Goal: Task Accomplishment & Management: Manage account settings

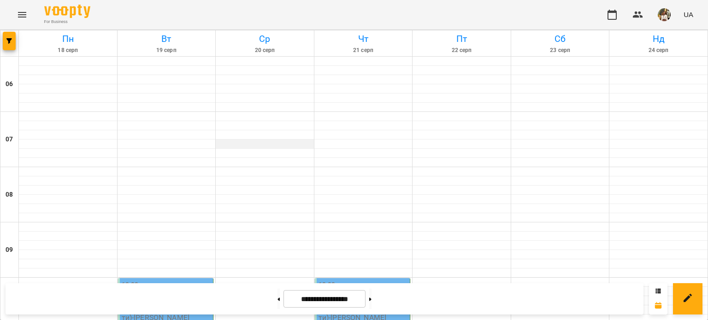
scroll to position [395, 0]
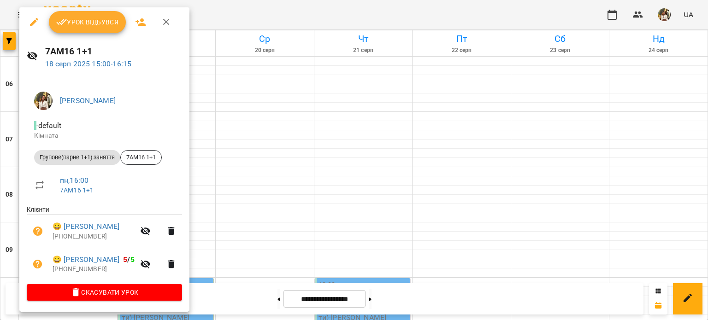
click at [73, 24] on span "Урок відбувся" at bounding box center [87, 22] width 63 height 11
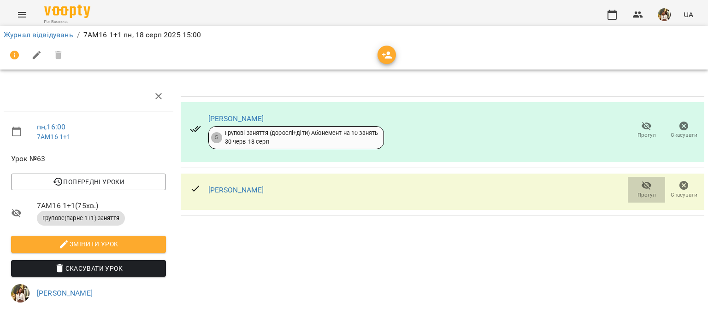
click at [634, 198] on span "Прогул" at bounding box center [647, 189] width 26 height 18
click at [62, 38] on link "Журнал відвідувань" at bounding box center [39, 34] width 70 height 9
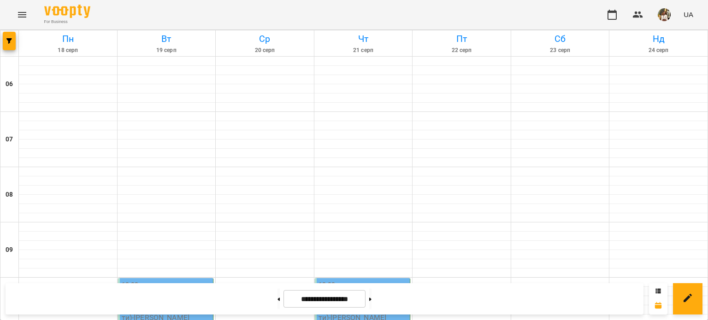
scroll to position [718, 0]
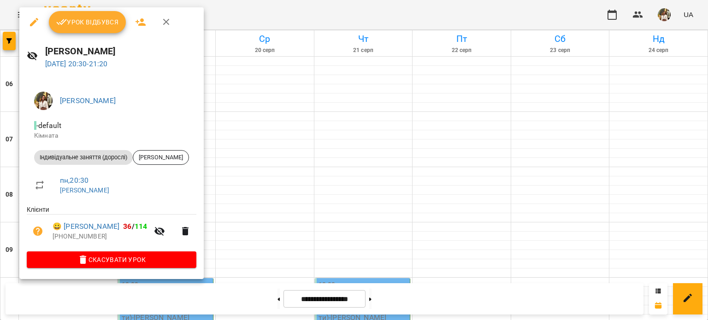
click at [97, 19] on span "Урок відбувся" at bounding box center [87, 22] width 63 height 11
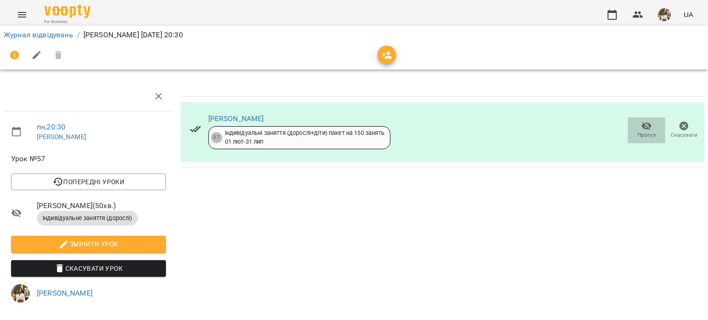
click at [643, 128] on icon "button" at bounding box center [647, 126] width 10 height 9
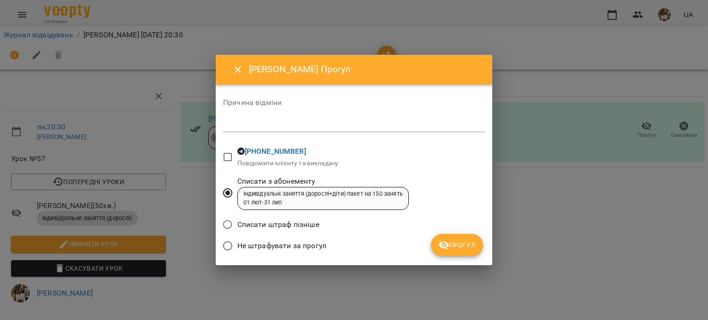
click at [251, 127] on textarea at bounding box center [354, 124] width 262 height 9
type textarea "**********"
click at [462, 245] on span "Прогул" at bounding box center [456, 245] width 37 height 11
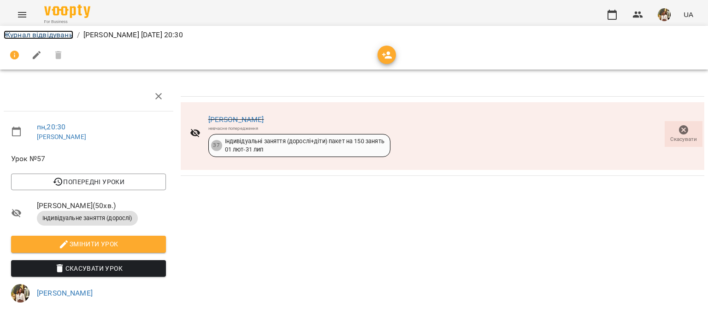
click at [41, 39] on link "Журнал відвідувань" at bounding box center [39, 34] width 70 height 9
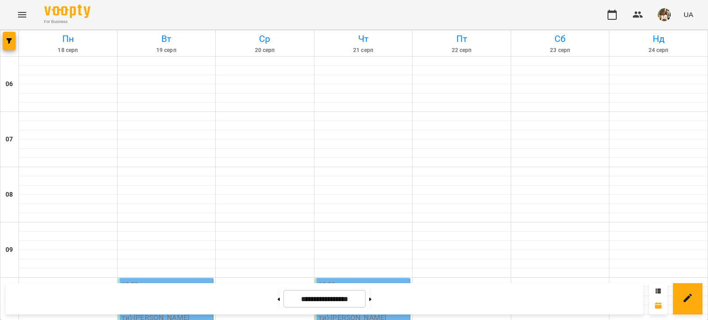
scroll to position [718, 0]
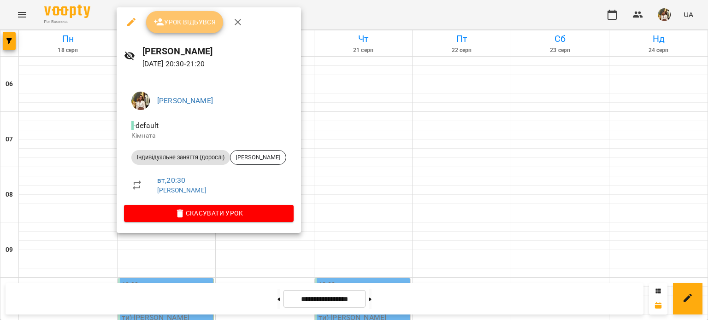
click at [189, 26] on span "Урок відбувся" at bounding box center [185, 22] width 63 height 11
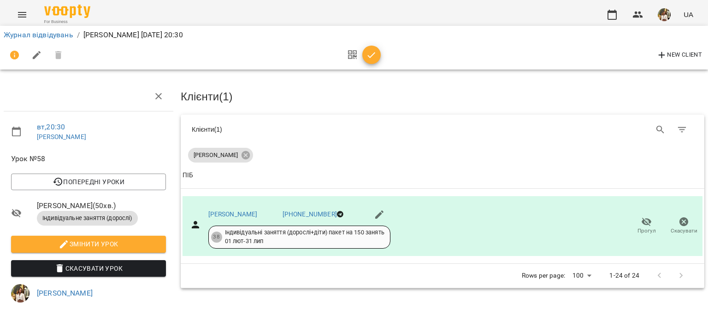
click at [370, 60] on icon "button" at bounding box center [371, 55] width 11 height 11
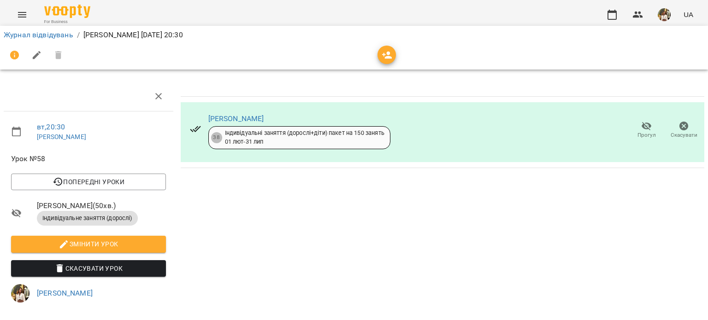
click at [638, 136] on span "Прогул" at bounding box center [647, 135] width 18 height 8
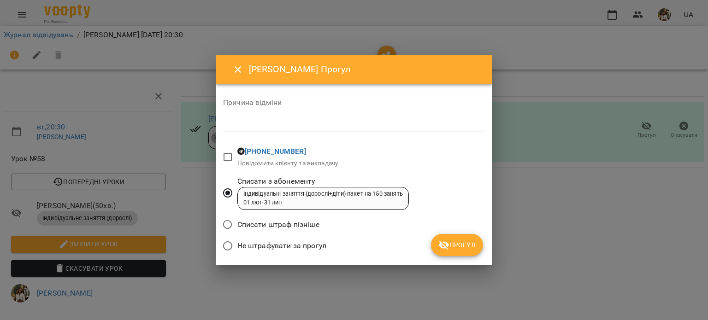
click at [270, 247] on span "Не штрафувати за прогул" at bounding box center [281, 246] width 89 height 11
click at [273, 119] on div "*" at bounding box center [354, 125] width 262 height 15
type textarea "**********"
click at [458, 249] on span "Прогул" at bounding box center [456, 245] width 37 height 11
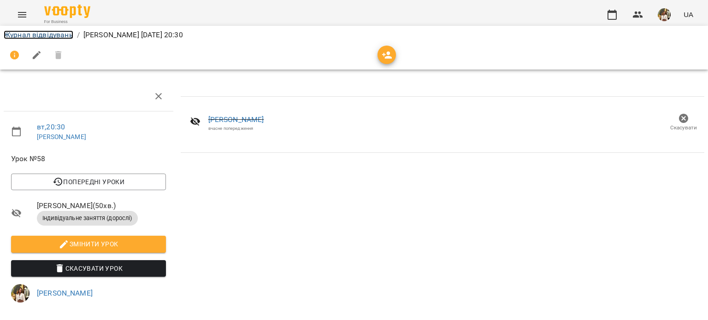
click at [18, 35] on link "Журнал відвідувань" at bounding box center [39, 34] width 70 height 9
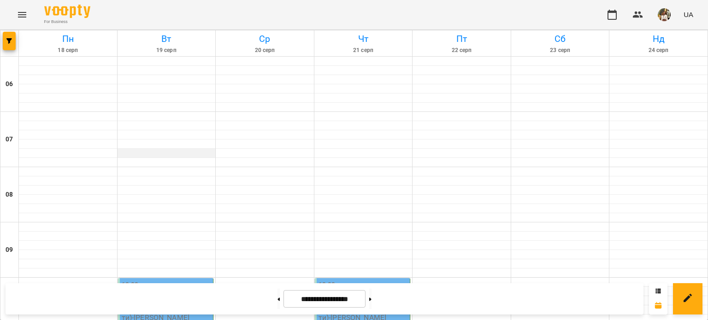
scroll to position [138, 0]
click at [156, 280] on div "10:00" at bounding box center [167, 290] width 90 height 21
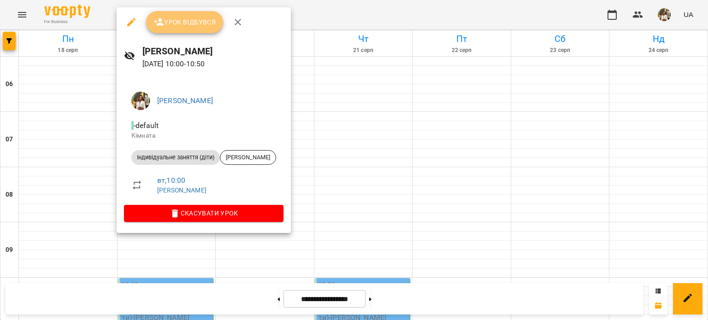
click at [186, 30] on button "Урок відбувся" at bounding box center [184, 22] width 77 height 22
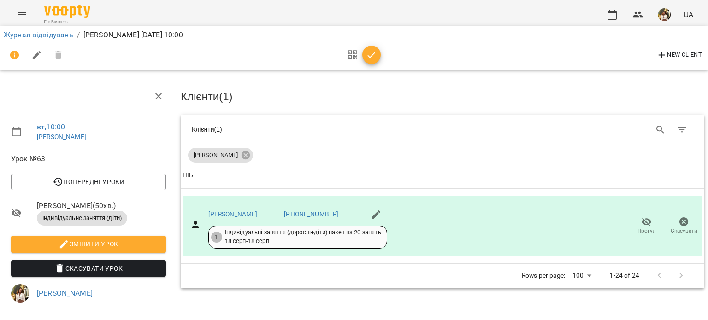
click at [372, 57] on icon "button" at bounding box center [371, 55] width 11 height 11
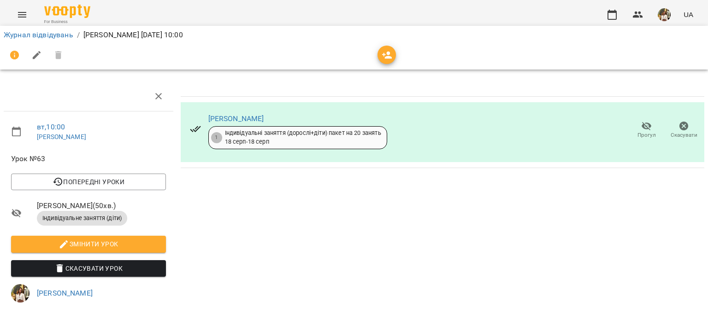
click at [644, 129] on icon "button" at bounding box center [646, 126] width 11 height 11
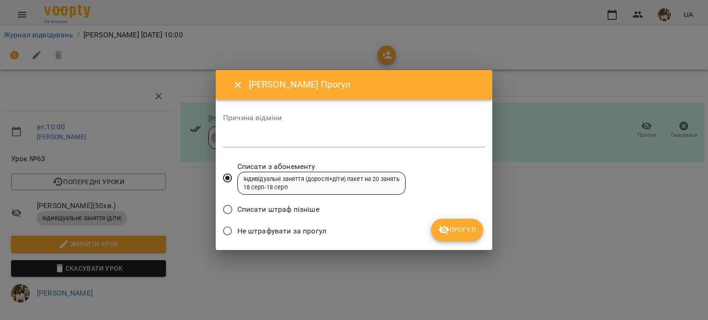
click at [270, 228] on span "Не штрафувати за прогул" at bounding box center [281, 231] width 89 height 11
click at [274, 143] on textarea at bounding box center [354, 140] width 262 height 9
drag, startPoint x: 288, startPoint y: 143, endPoint x: 192, endPoint y: 142, distance: 95.9
click at [192, 142] on div "**********" at bounding box center [354, 160] width 708 height 320
type textarea "**********"
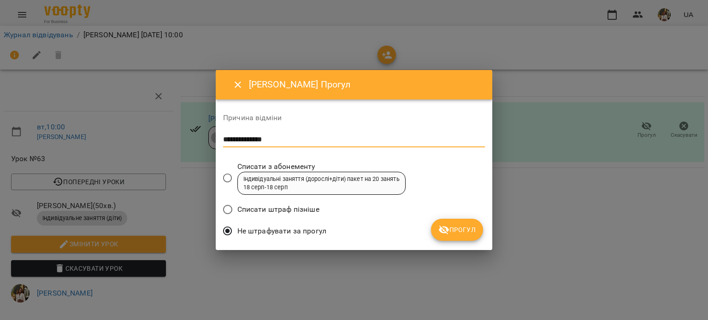
click at [463, 231] on span "Прогул" at bounding box center [456, 230] width 37 height 11
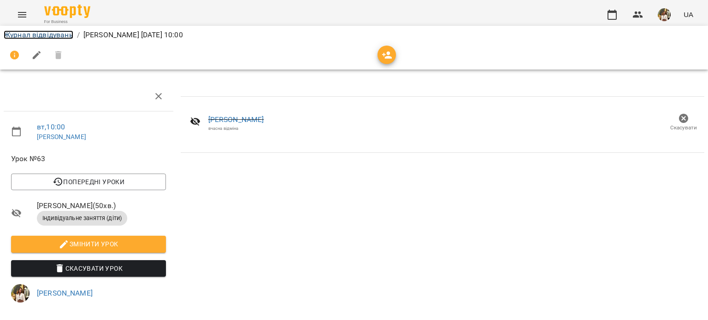
click at [27, 35] on link "Журнал відвідувань" at bounding box center [39, 34] width 70 height 9
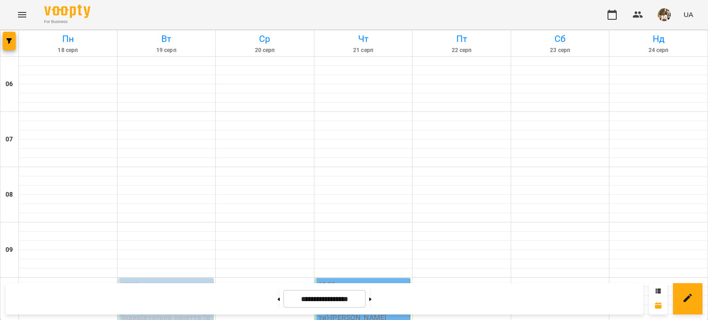
scroll to position [138, 0]
click at [369, 280] on div "10:00" at bounding box center [364, 290] width 90 height 21
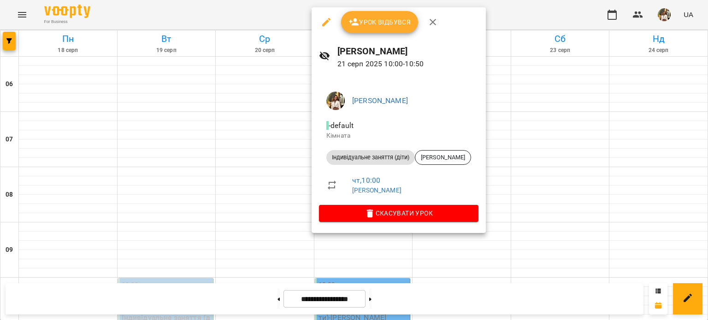
click at [371, 29] on button "Урок відбувся" at bounding box center [379, 22] width 77 height 22
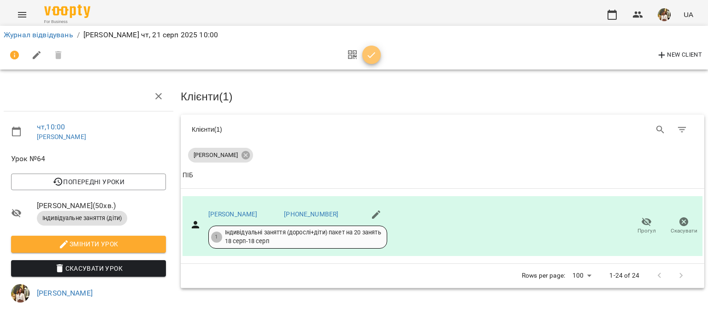
click at [374, 56] on icon "button" at bounding box center [371, 55] width 11 height 11
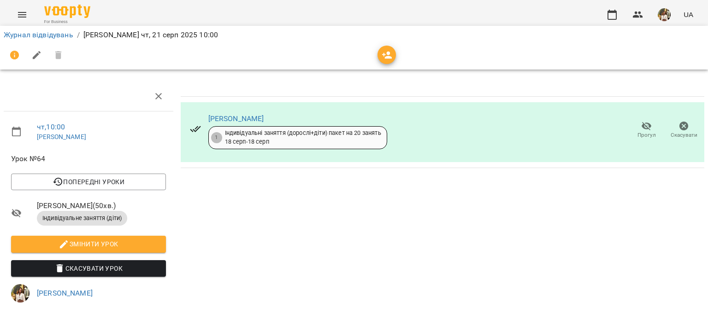
click at [640, 138] on span "Прогул" at bounding box center [647, 135] width 18 height 8
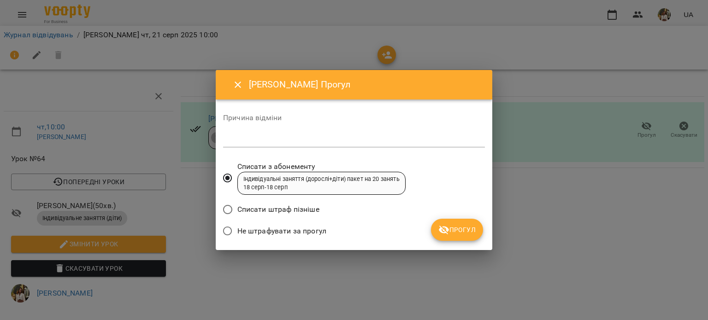
click at [263, 236] on span "Не штрафувати за прогул" at bounding box center [281, 231] width 89 height 11
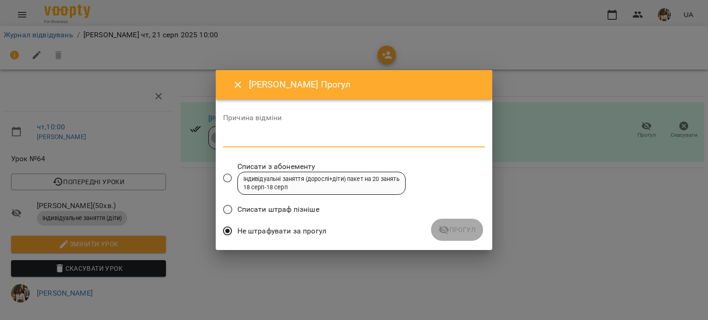
click at [266, 139] on textarea at bounding box center [354, 140] width 262 height 9
paste textarea "**********"
type textarea "**********"
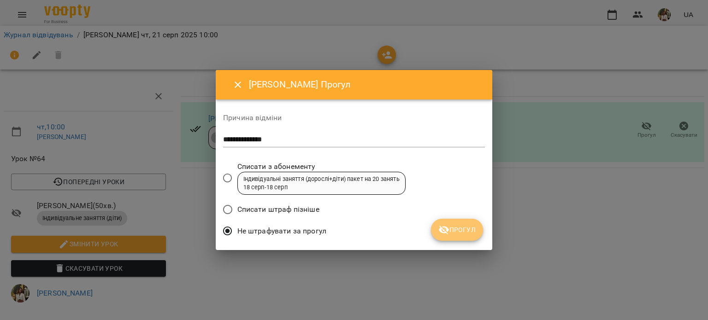
click at [456, 232] on span "Прогул" at bounding box center [456, 230] width 37 height 11
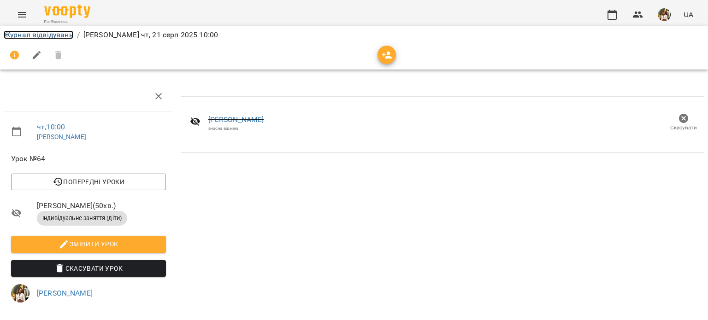
click at [41, 37] on link "Журнал відвідувань" at bounding box center [39, 34] width 70 height 9
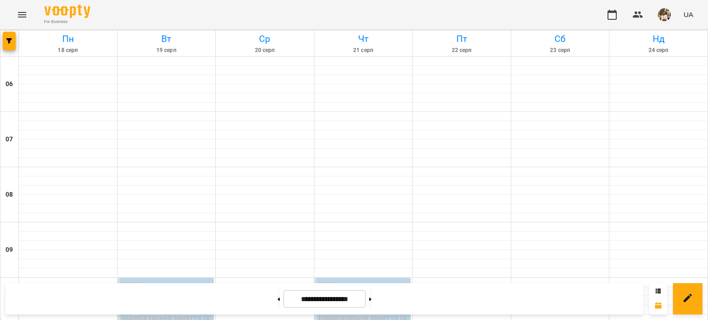
scroll to position [646, 0]
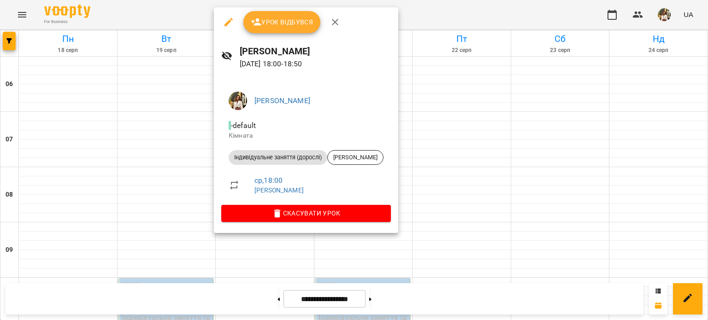
click at [286, 27] on span "Урок відбувся" at bounding box center [282, 22] width 63 height 11
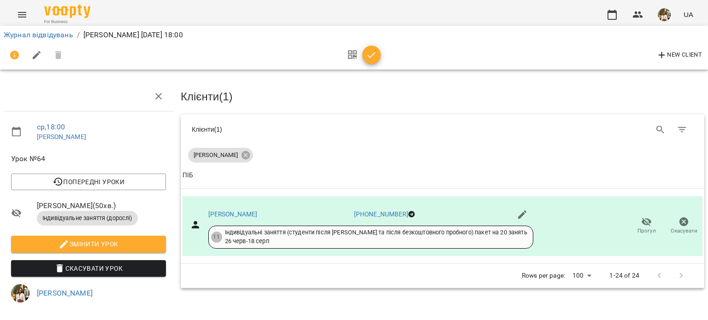
click at [367, 60] on button "button" at bounding box center [371, 55] width 18 height 18
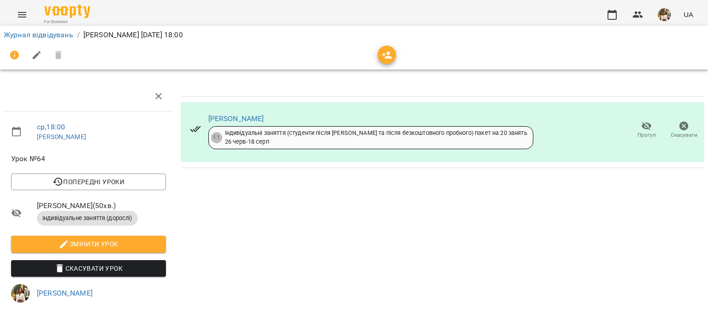
click at [642, 127] on icon "button" at bounding box center [647, 126] width 10 height 9
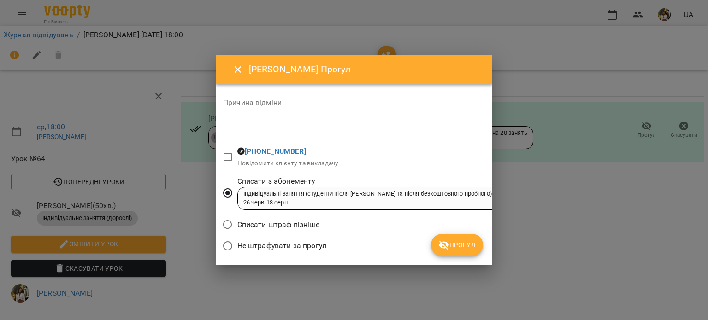
click at [296, 242] on span "Не штрафувати за прогул" at bounding box center [281, 246] width 89 height 11
click at [272, 123] on textarea at bounding box center [354, 124] width 262 height 9
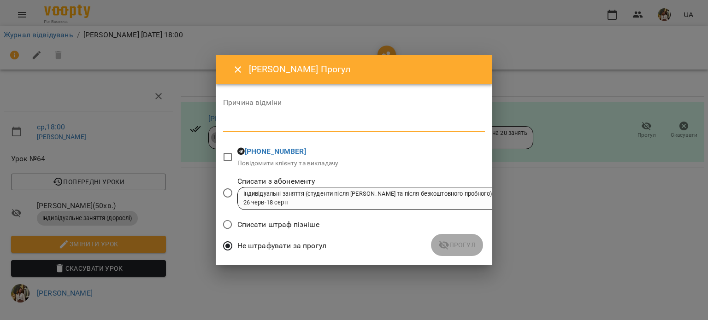
paste textarea "**********"
type textarea "**********"
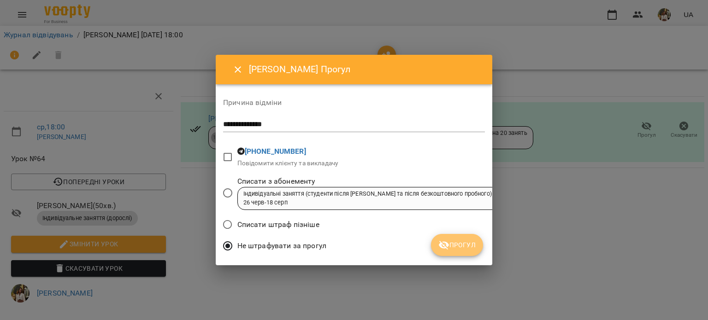
click at [465, 243] on span "Прогул" at bounding box center [456, 245] width 37 height 11
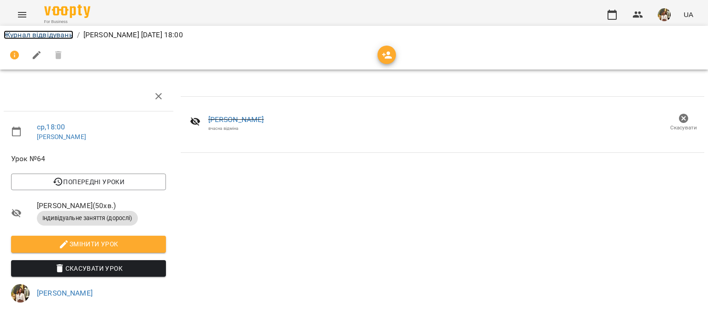
click at [43, 32] on link "Журнал відвідувань" at bounding box center [39, 34] width 70 height 9
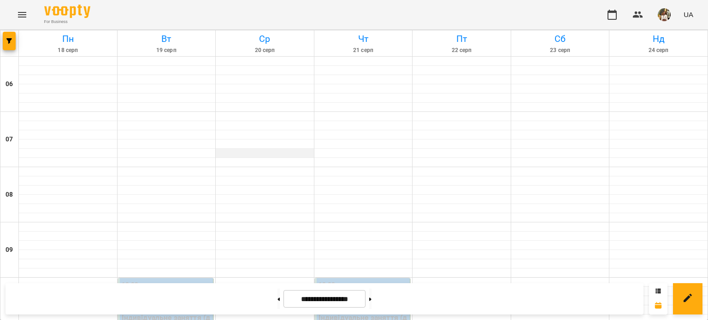
scroll to position [718, 0]
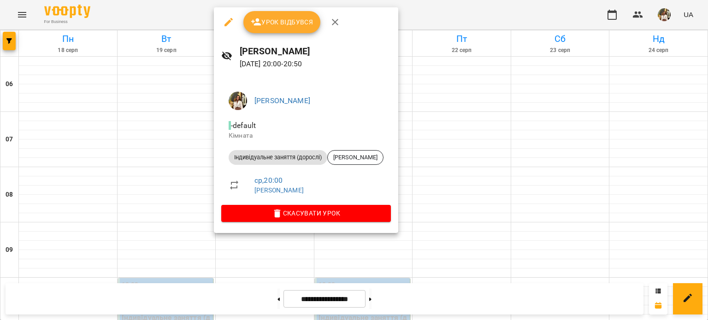
click at [276, 27] on span "Урок відбувся" at bounding box center [282, 22] width 63 height 11
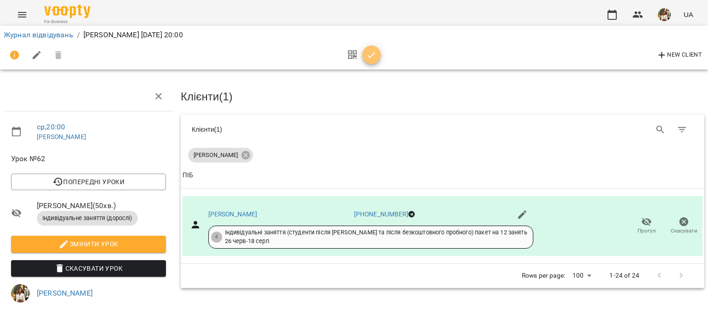
click at [373, 56] on icon "button" at bounding box center [371, 55] width 11 height 11
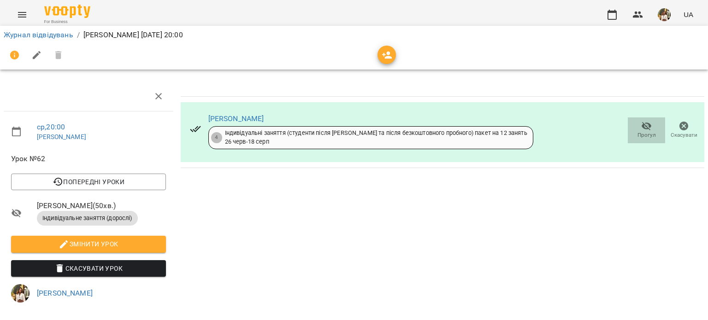
click at [642, 127] on icon "button" at bounding box center [647, 126] width 10 height 9
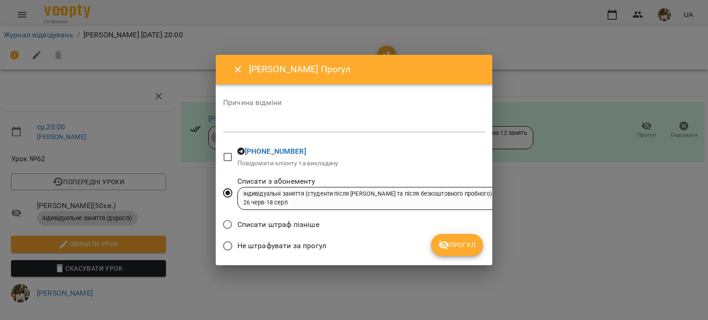
click at [371, 120] on textarea at bounding box center [354, 124] width 262 height 9
paste textarea "**********"
type textarea "**********"
click at [468, 244] on span "Прогул" at bounding box center [456, 245] width 37 height 11
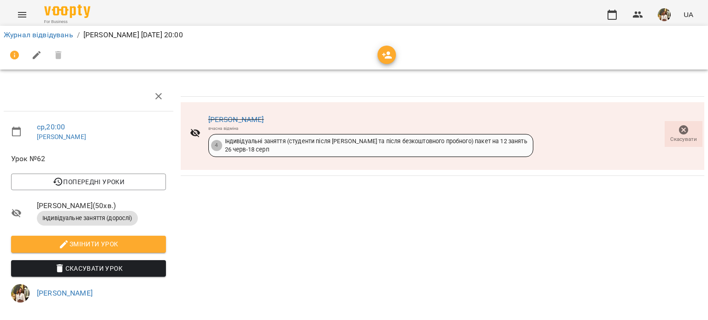
click at [678, 137] on span "Скасувати" at bounding box center [683, 140] width 27 height 8
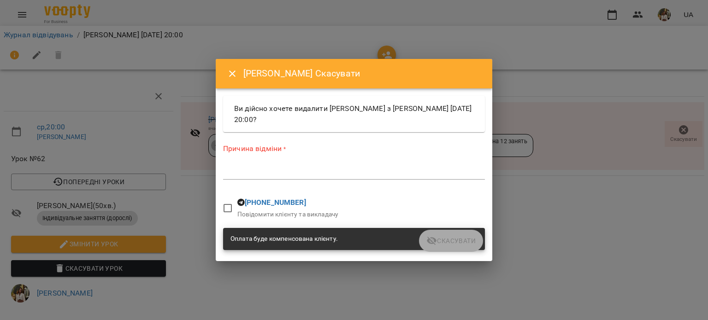
click at [369, 239] on div "Оплата буде компенсована клієнту." at bounding box center [354, 239] width 262 height 22
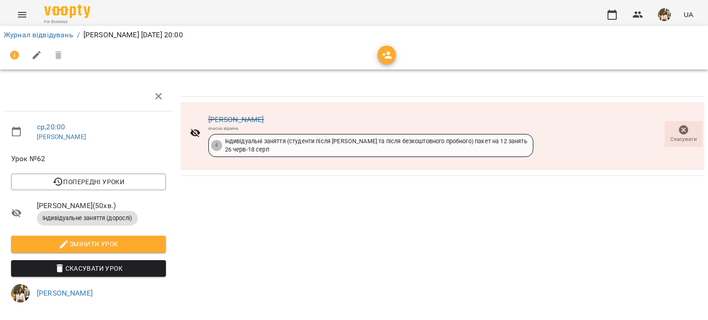
click at [609, 142] on div "[PERSON_NAME] вчасна відміна 4 Індивідуальні заняття (студенти після [PERSON_NA…" at bounding box center [443, 136] width 524 height 68
click at [678, 129] on icon "button" at bounding box center [683, 129] width 11 height 11
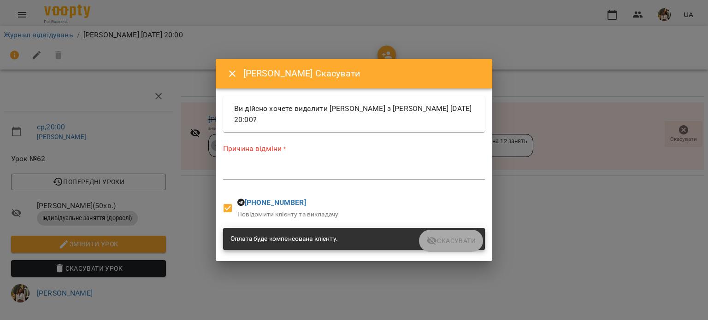
click at [445, 242] on div "Оплата буде компенсована клієнту." at bounding box center [354, 239] width 262 height 22
click at [438, 182] on div "Причина відміни * *" at bounding box center [354, 163] width 262 height 40
click at [437, 168] on textarea at bounding box center [354, 172] width 262 height 9
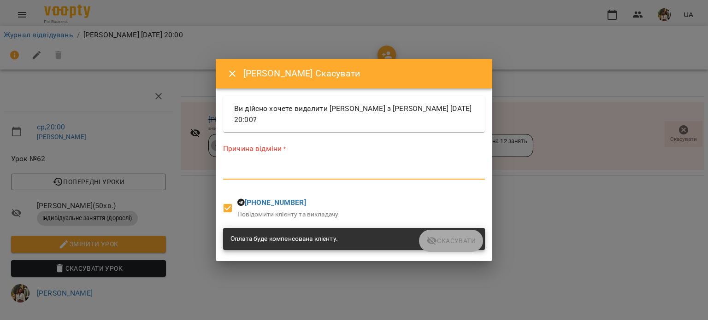
paste textarea "**********"
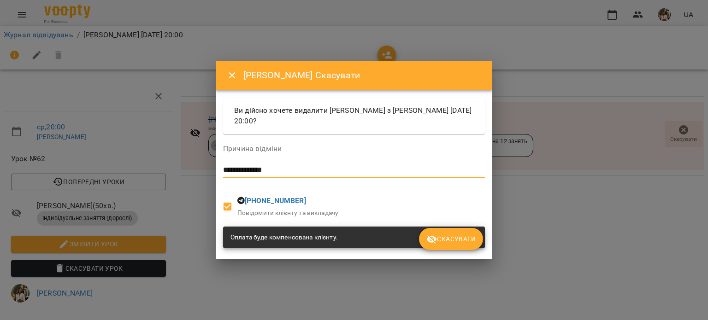
type textarea "**********"
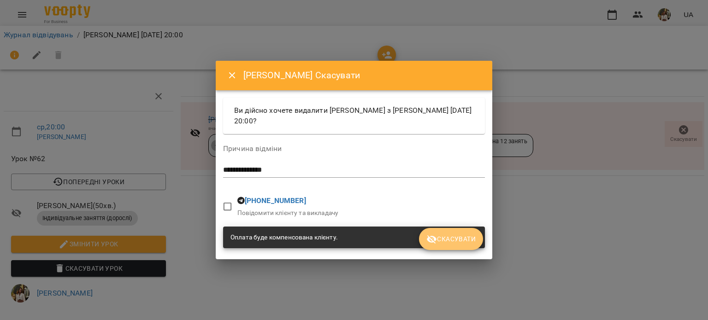
click at [442, 249] on button "Скасувати" at bounding box center [451, 239] width 64 height 22
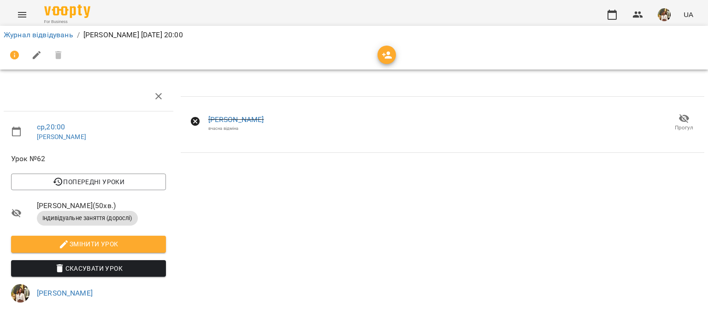
click at [671, 126] on span "Прогул" at bounding box center [684, 122] width 26 height 18
click at [17, 36] on link "Журнал відвідувань" at bounding box center [39, 34] width 70 height 9
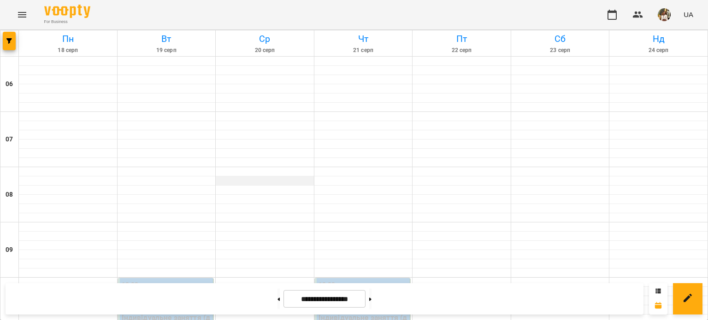
scroll to position [718, 0]
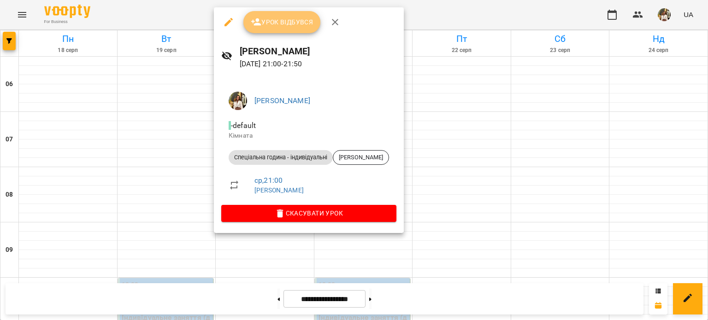
click at [286, 27] on span "Урок відбувся" at bounding box center [282, 22] width 63 height 11
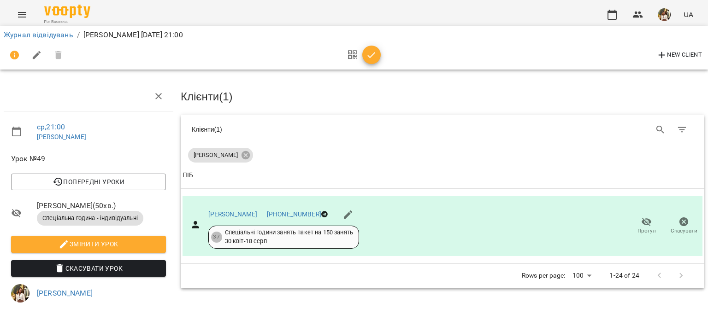
click at [372, 53] on icon "button" at bounding box center [371, 55] width 11 height 11
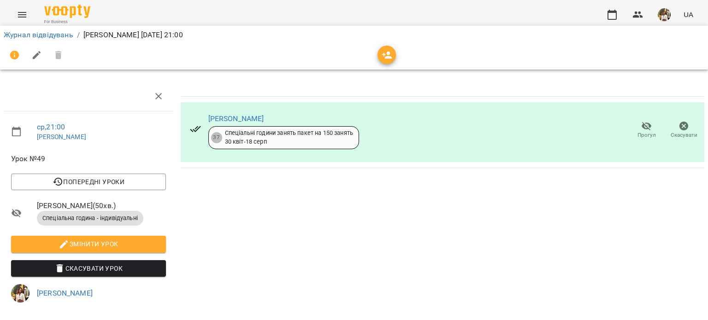
click at [634, 124] on span "Прогул" at bounding box center [647, 130] width 26 height 18
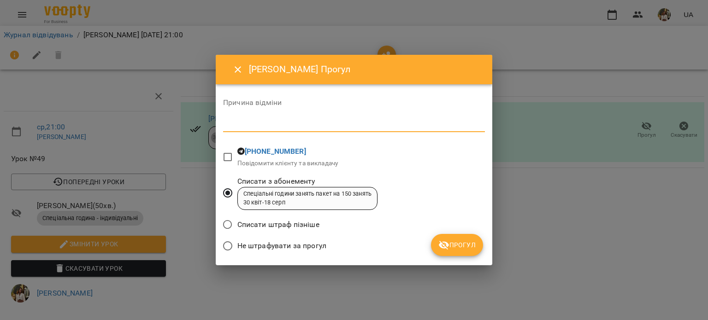
click at [332, 125] on textarea at bounding box center [354, 124] width 262 height 9
click at [271, 248] on span "Не штрафувати за прогул" at bounding box center [281, 246] width 89 height 11
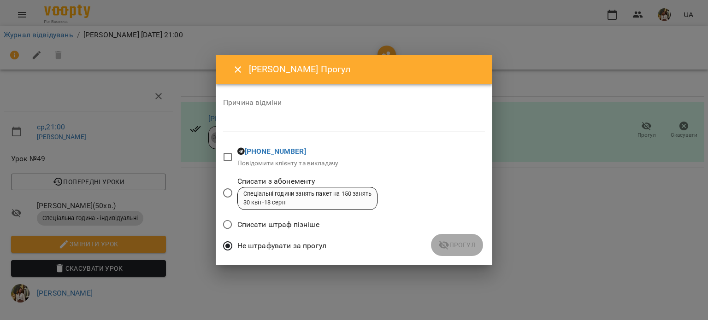
click at [257, 118] on div "*" at bounding box center [354, 125] width 262 height 15
paste textarea "**********"
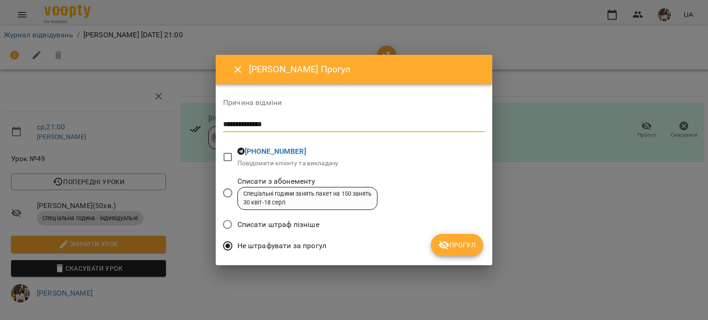
type textarea "**********"
click at [457, 242] on span "Прогул" at bounding box center [456, 245] width 37 height 11
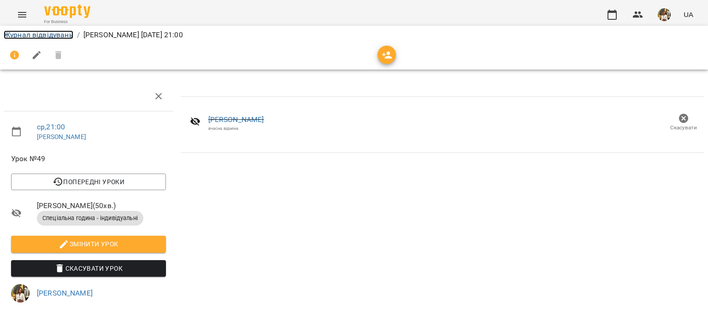
click at [45, 32] on link "Журнал відвідувань" at bounding box center [39, 34] width 70 height 9
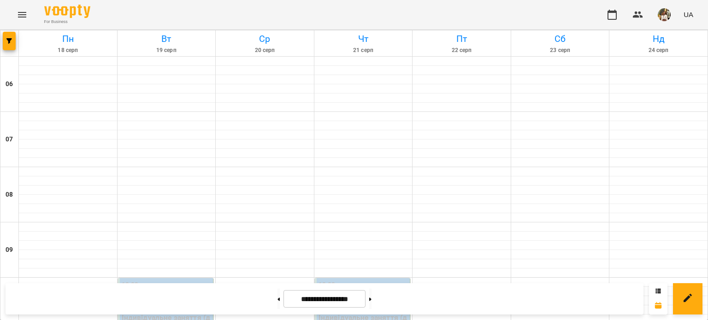
scroll to position [718, 0]
click at [372, 300] on icon at bounding box center [370, 299] width 2 height 3
type input "**********"
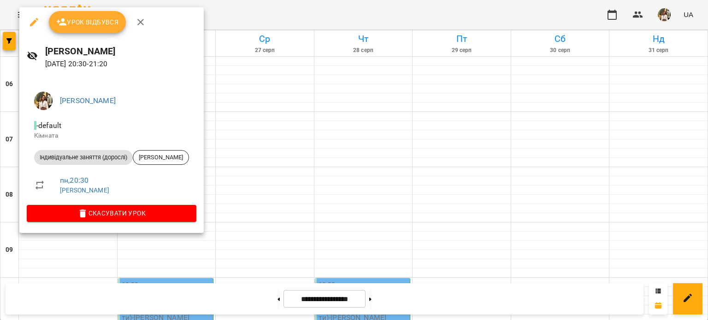
click at [93, 23] on span "Урок відбувся" at bounding box center [87, 22] width 63 height 11
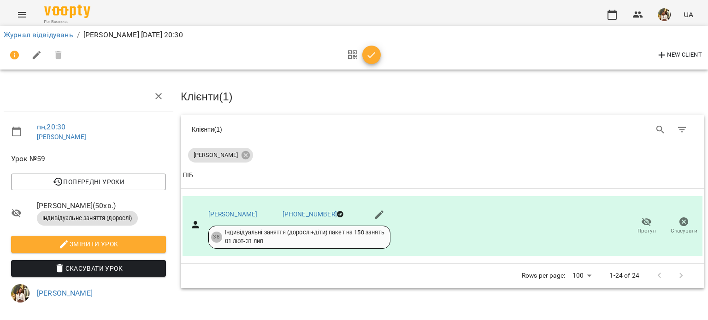
click at [368, 59] on icon "button" at bounding box center [371, 55] width 11 height 11
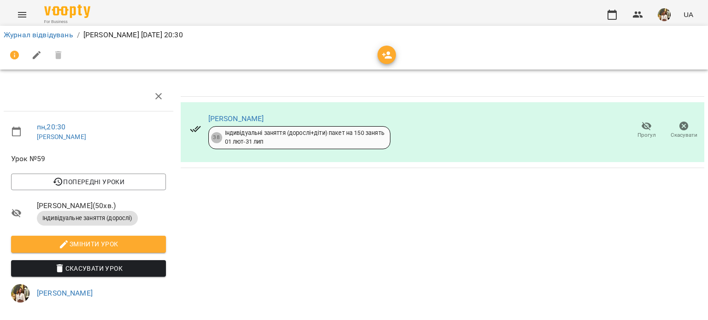
click at [641, 125] on icon "button" at bounding box center [646, 126] width 11 height 11
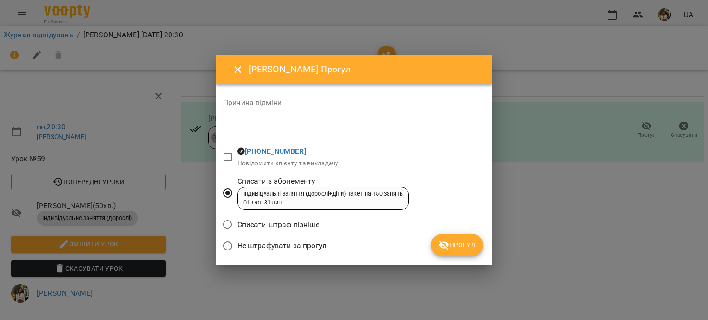
click at [269, 243] on span "Не штрафувати за прогул" at bounding box center [281, 246] width 89 height 11
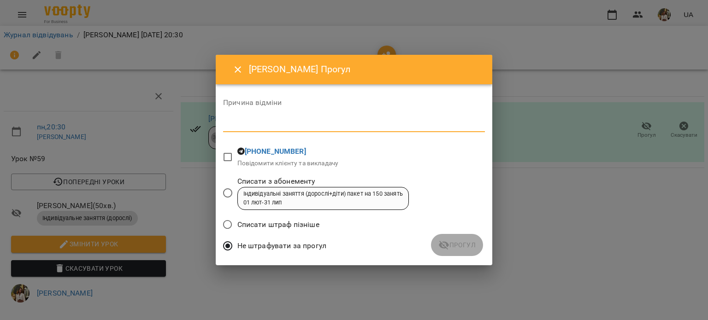
click at [296, 124] on textarea at bounding box center [354, 124] width 262 height 9
paste textarea "**********"
type textarea "**********"
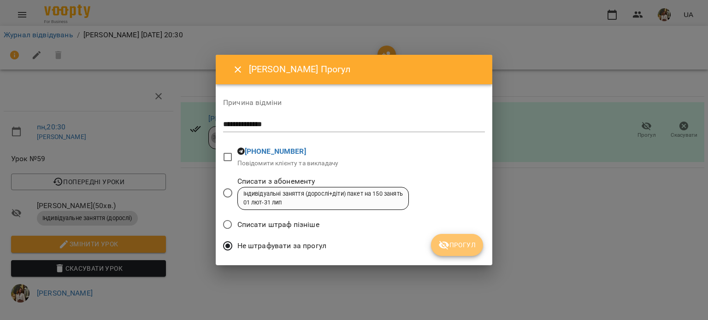
click at [472, 252] on button "Прогул" at bounding box center [457, 245] width 52 height 22
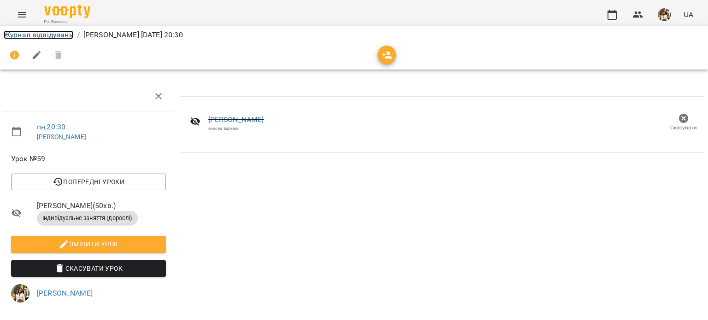
click at [34, 36] on link "Журнал відвідувань" at bounding box center [39, 34] width 70 height 9
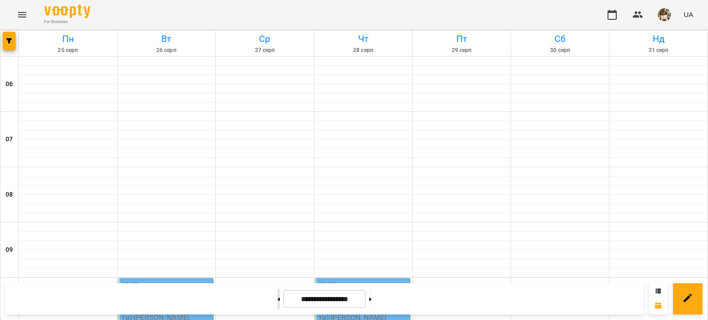
click at [278, 299] on button at bounding box center [279, 299] width 2 height 20
type input "**********"
